Goal: Task Accomplishment & Management: Use online tool/utility

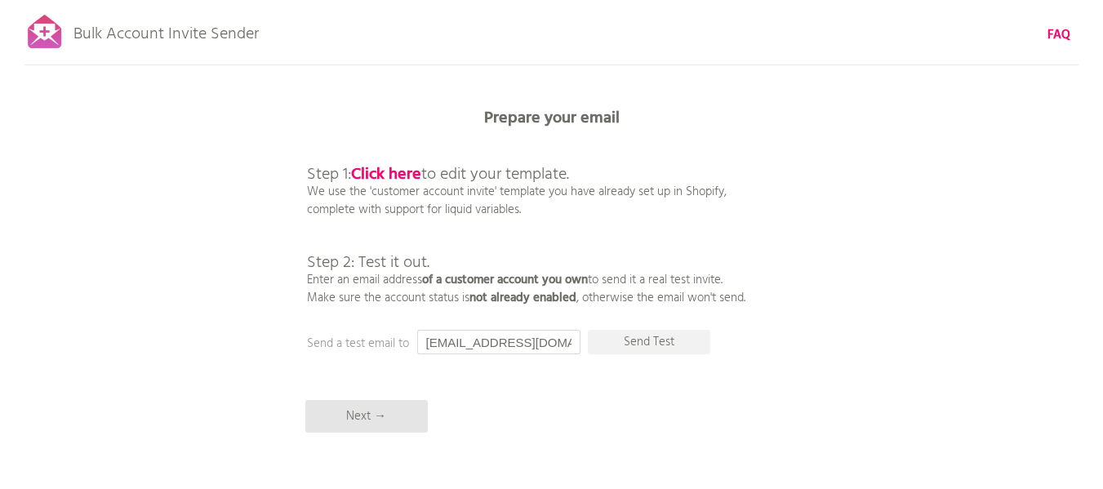
click at [522, 346] on input "[EMAIL_ADDRESS][DOMAIN_NAME]" at bounding box center [498, 342] width 163 height 24
click at [349, 416] on p "Next →" at bounding box center [366, 416] width 122 height 33
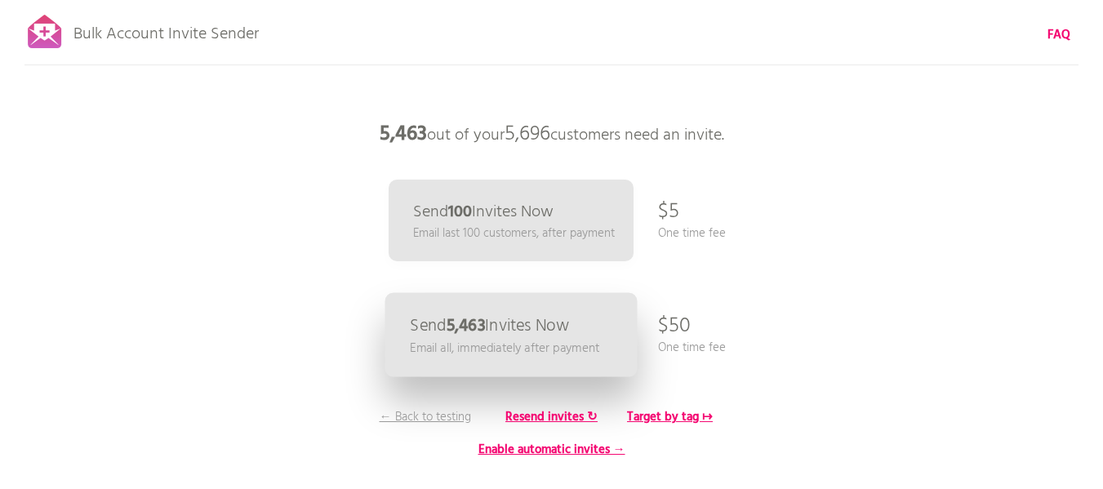
click at [456, 318] on b "5,463" at bounding box center [465, 326] width 38 height 27
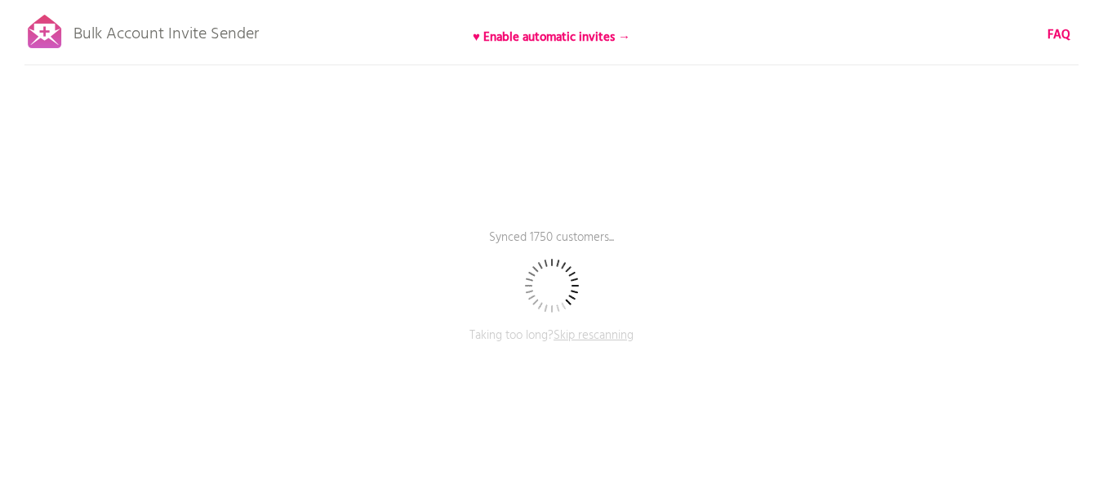
click at [589, 333] on span "Skip rescanning" at bounding box center [594, 336] width 80 height 20
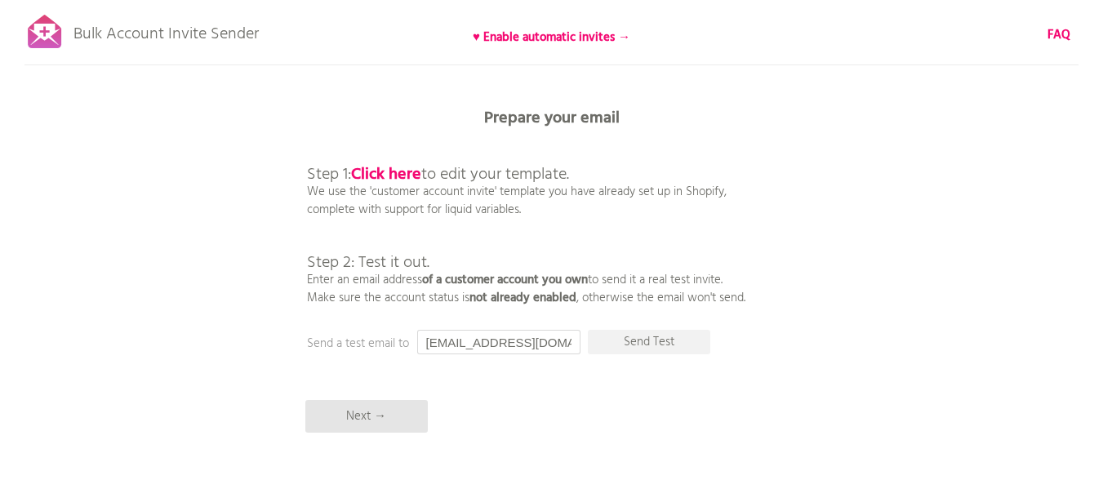
click at [519, 342] on input "[EMAIL_ADDRESS][DOMAIN_NAME]" at bounding box center [498, 342] width 163 height 24
click at [403, 172] on b "Click here" at bounding box center [386, 175] width 70 height 26
click at [482, 339] on input "hello@" at bounding box center [498, 342] width 163 height 24
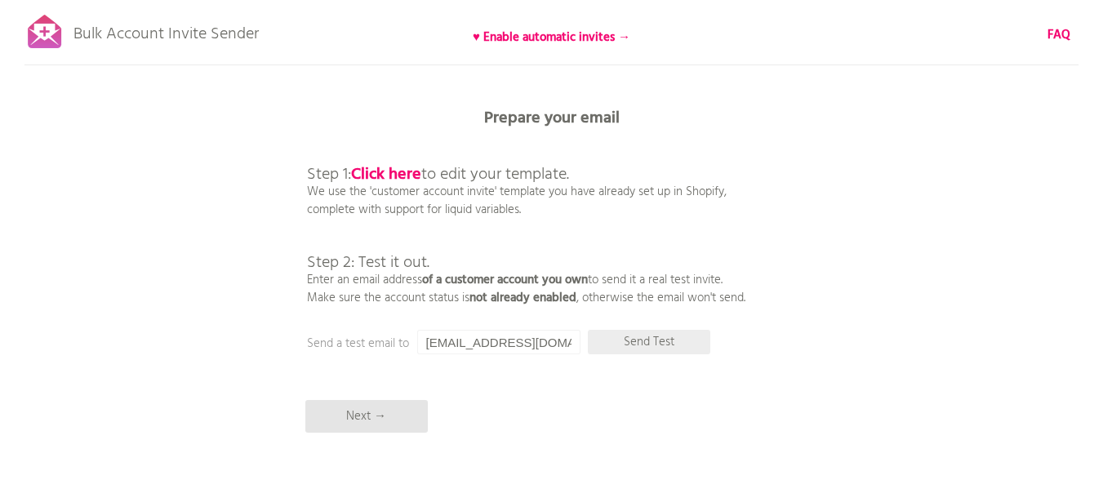
click at [624, 340] on p "Send Test" at bounding box center [649, 342] width 122 height 24
click at [457, 343] on input "[EMAIL_ADDRESS][DOMAIN_NAME]" at bounding box center [498, 342] width 163 height 24
click at [622, 345] on p "Send Test" at bounding box center [649, 342] width 122 height 24
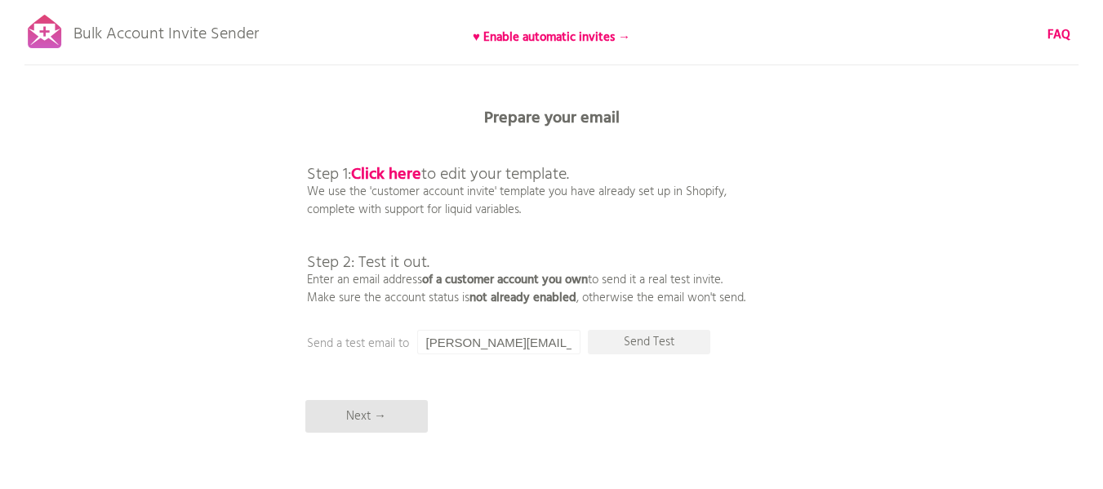
click at [545, 345] on input "[PERSON_NAME][EMAIL_ADDRESS][DOMAIN_NAME]" at bounding box center [498, 342] width 163 height 24
click at [629, 339] on p "Send Test" at bounding box center [649, 342] width 122 height 24
click at [452, 345] on input "[EMAIL_ADDRESS][DOMAIN_NAME]" at bounding box center [498, 342] width 163 height 24
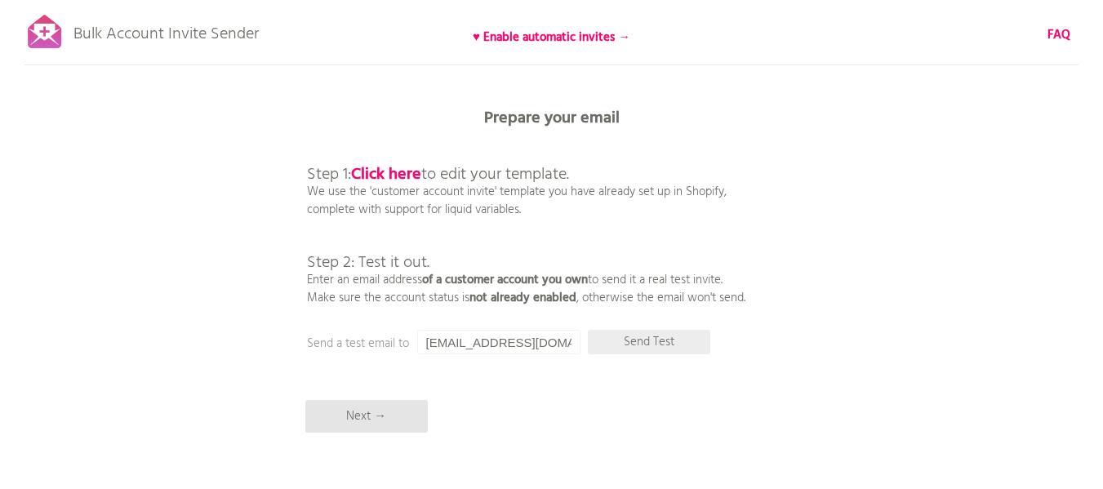
type input "[EMAIL_ADDRESS][DOMAIN_NAME]"
click at [653, 333] on p "Send Test" at bounding box center [649, 342] width 122 height 24
click at [374, 418] on p "Next →" at bounding box center [366, 416] width 122 height 33
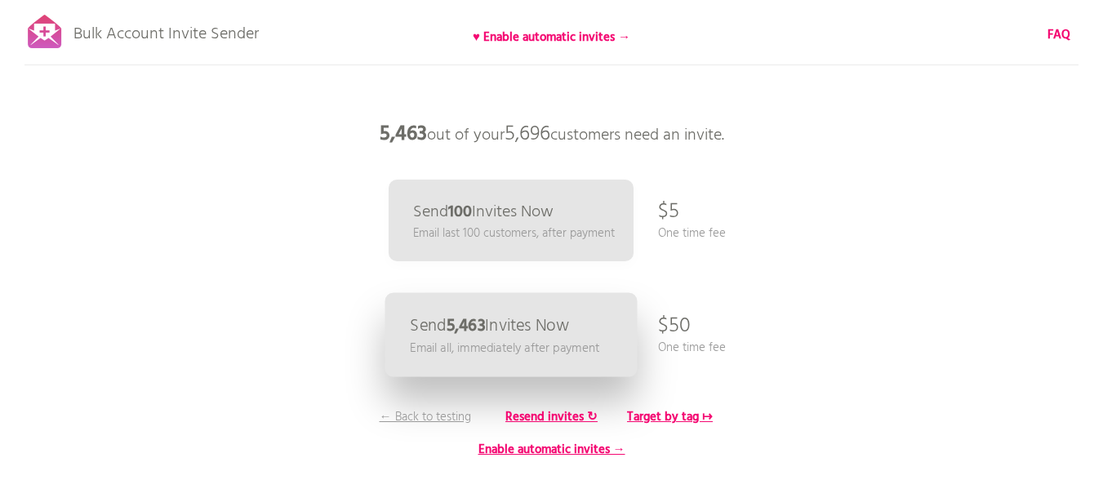
click at [569, 331] on p "Send 5,463 Invites Now" at bounding box center [489, 326] width 159 height 17
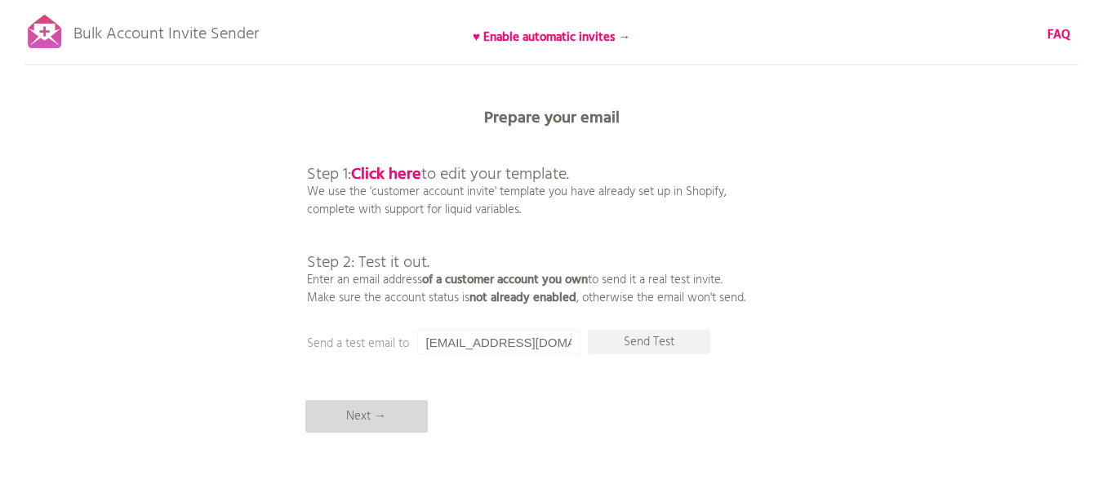
click at [374, 420] on p "Next →" at bounding box center [366, 416] width 122 height 33
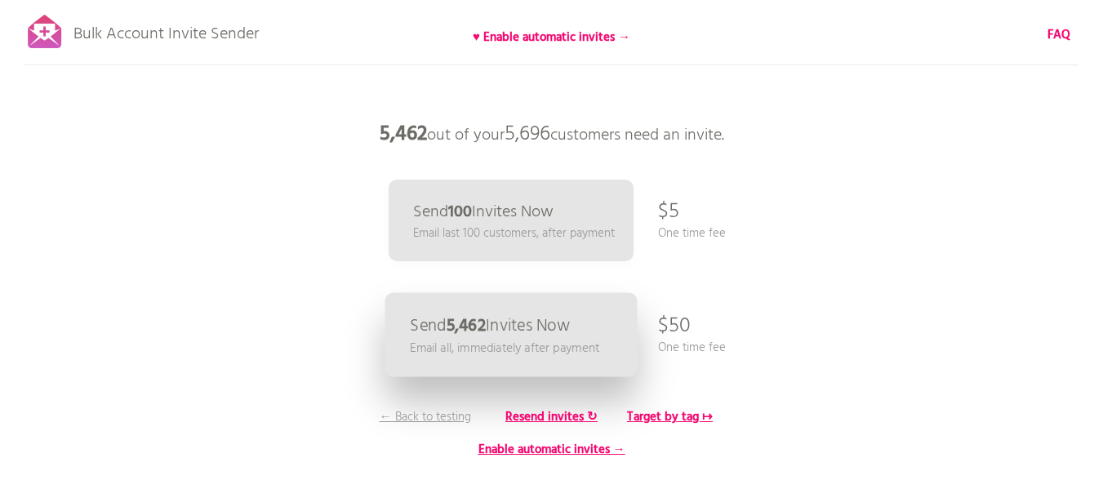
click at [578, 327] on link "Send 5,462 Invites Now Email all, immediately after payment" at bounding box center [511, 335] width 252 height 84
